Goal: Task Accomplishment & Management: Manage account settings

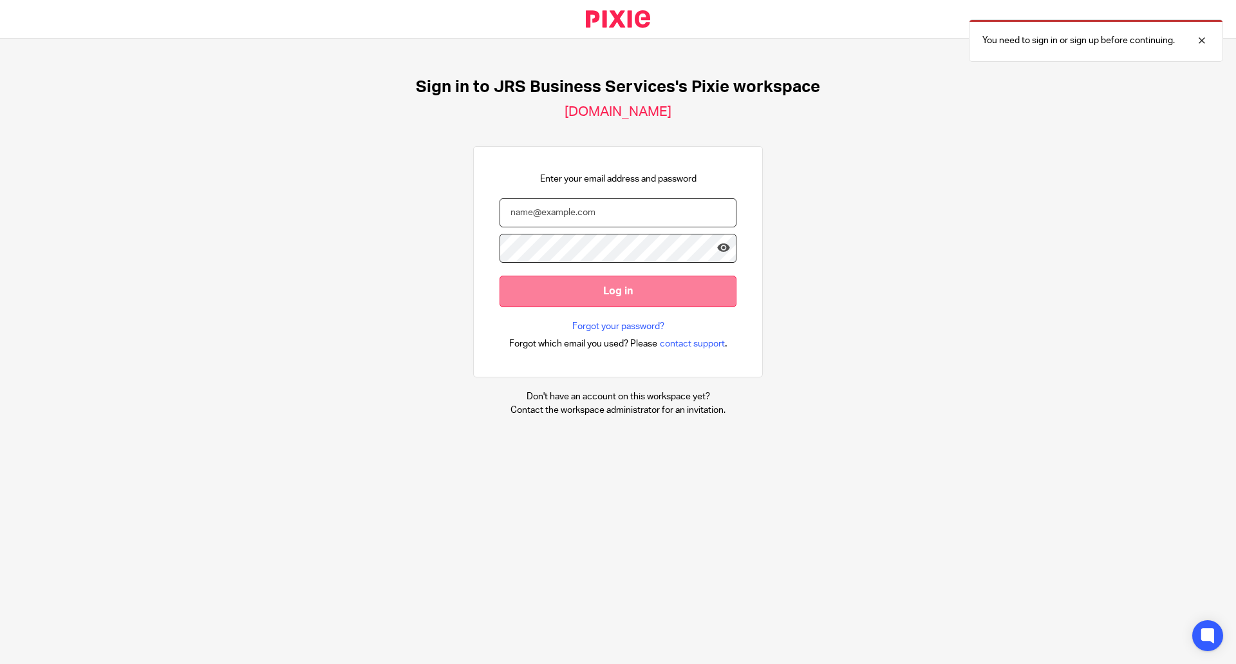
type input "zoe@jrsbusiness.services"
click at [605, 277] on input "Log in" at bounding box center [618, 292] width 237 height 32
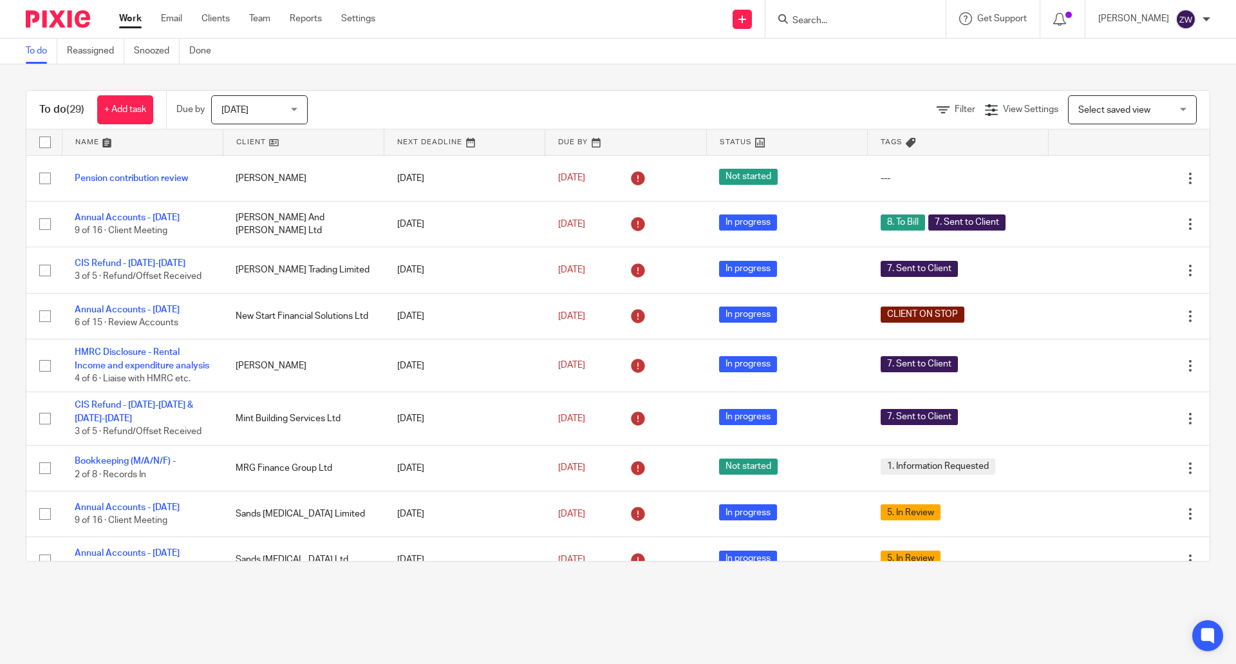
click at [287, 103] on span "[DATE]" at bounding box center [255, 109] width 68 height 27
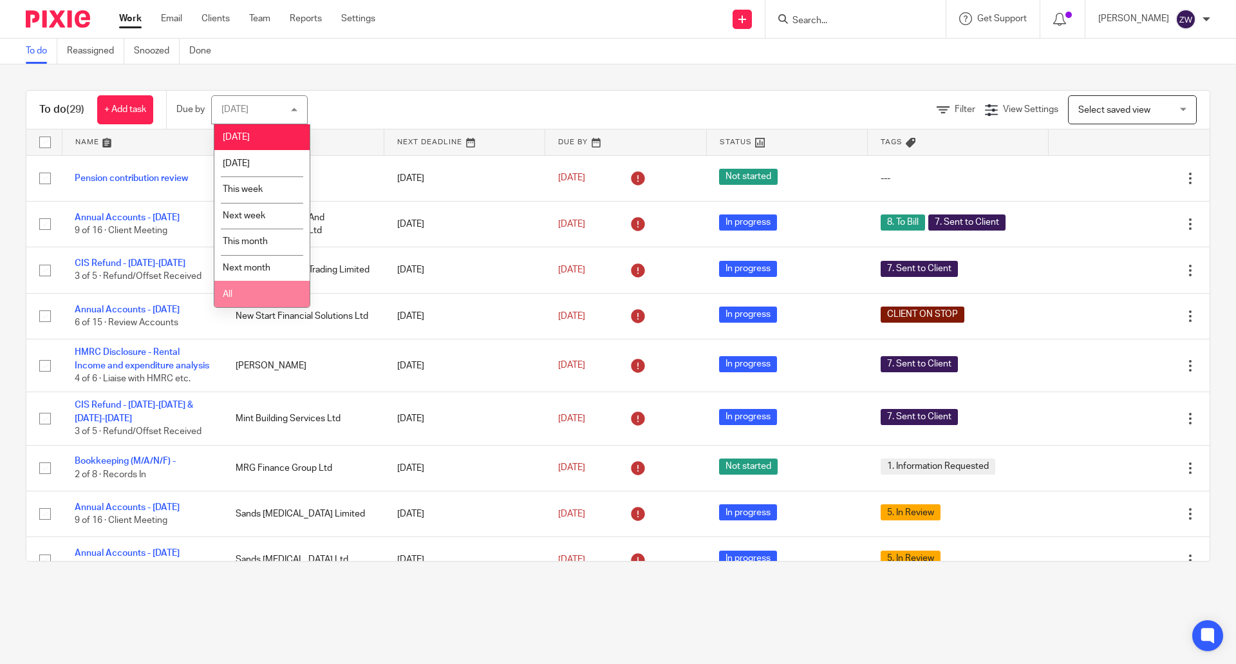
click at [270, 298] on li "All" at bounding box center [261, 294] width 95 height 26
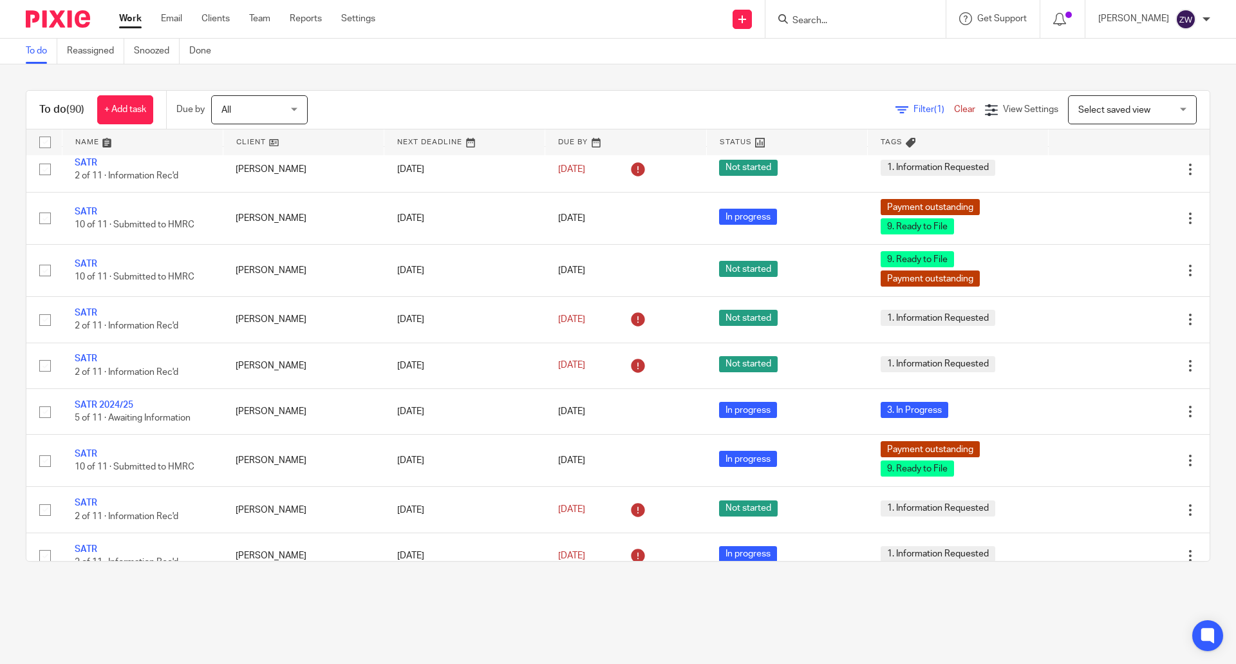
scroll to position [2446, 0]
